Goal: Browse casually: Explore the website without a specific task or goal

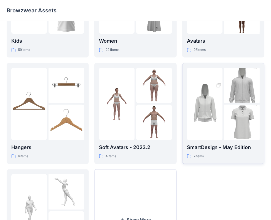
scroll to position [73, 0]
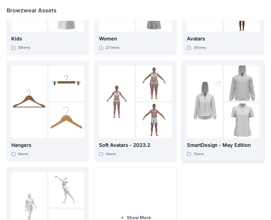
click at [210, 119] on img at bounding box center [205, 101] width 36 height 53
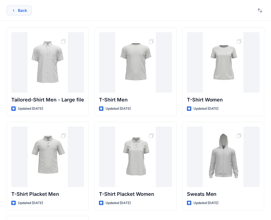
click at [12, 8] on button "Back" at bounding box center [19, 11] width 25 height 10
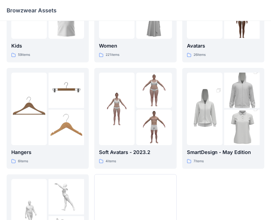
scroll to position [63, 0]
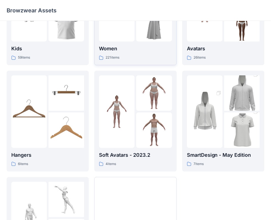
click at [106, 38] on div at bounding box center [117, 5] width 36 height 73
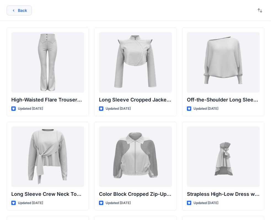
click at [20, 11] on button "Back" at bounding box center [19, 11] width 25 height 10
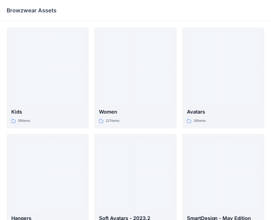
scroll to position [63, 0]
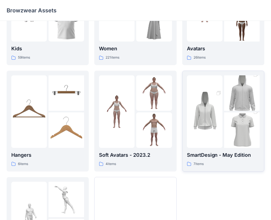
click at [219, 131] on img at bounding box center [205, 111] width 36 height 53
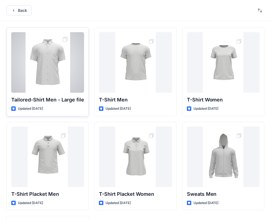
click at [63, 74] on div at bounding box center [47, 62] width 73 height 61
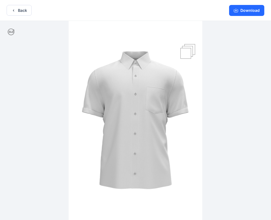
drag, startPoint x: 177, startPoint y: 164, endPoint x: 122, endPoint y: 165, distance: 55.9
click at [116, 165] on img at bounding box center [136, 121] width 134 height 201
drag, startPoint x: 188, startPoint y: 171, endPoint x: 203, endPoint y: 169, distance: 14.4
click at [203, 169] on div at bounding box center [135, 121] width 271 height 201
click at [152, 205] on img at bounding box center [136, 121] width 134 height 201
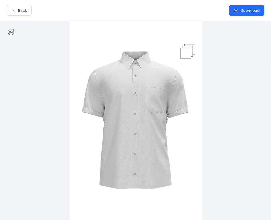
drag, startPoint x: 145, startPoint y: 183, endPoint x: 176, endPoint y: 172, distance: 33.0
click at [174, 175] on img at bounding box center [136, 121] width 134 height 201
drag, startPoint x: 117, startPoint y: 148, endPoint x: 174, endPoint y: 133, distance: 58.8
drag, startPoint x: 180, startPoint y: 91, endPoint x: 122, endPoint y: 101, distance: 58.9
click at [122, 101] on img at bounding box center [136, 121] width 134 height 201
